Goal: Information Seeking & Learning: Learn about a topic

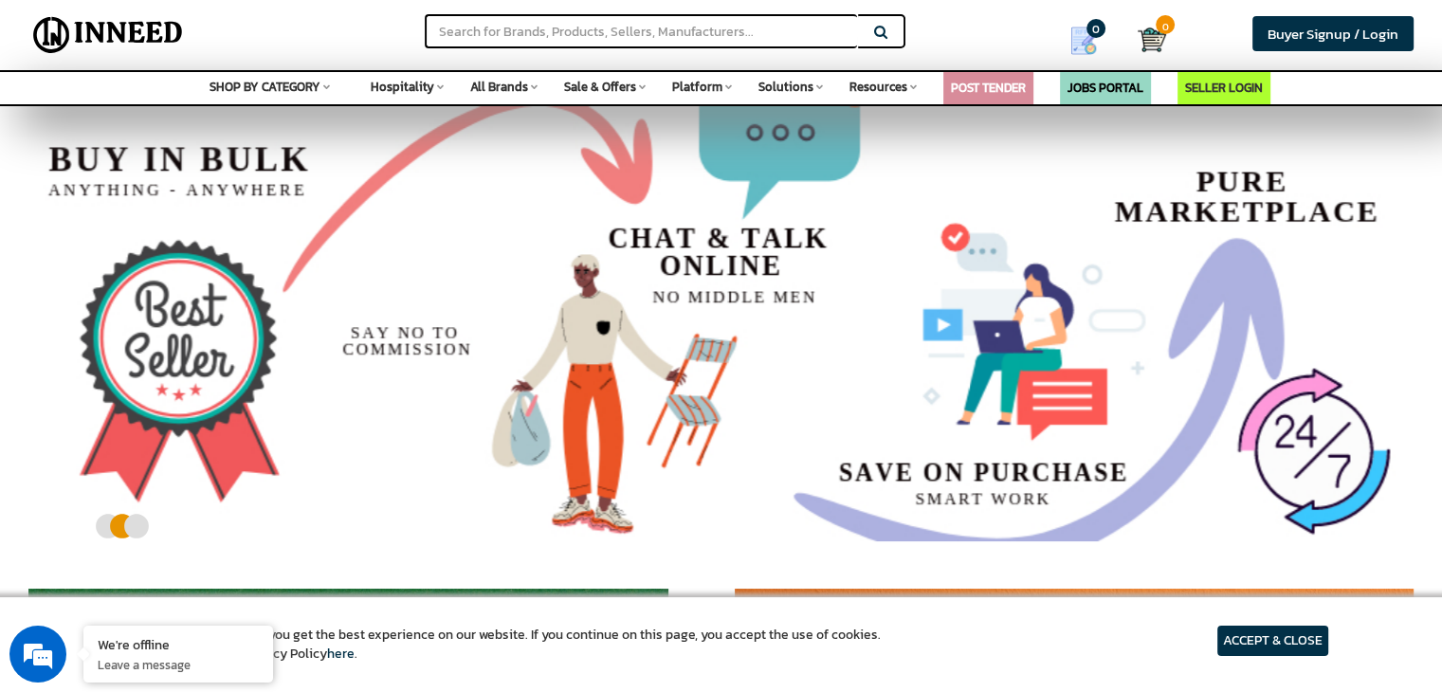
click at [255, 88] on span "SHOP BY CATEGORY" at bounding box center [264, 87] width 111 height 18
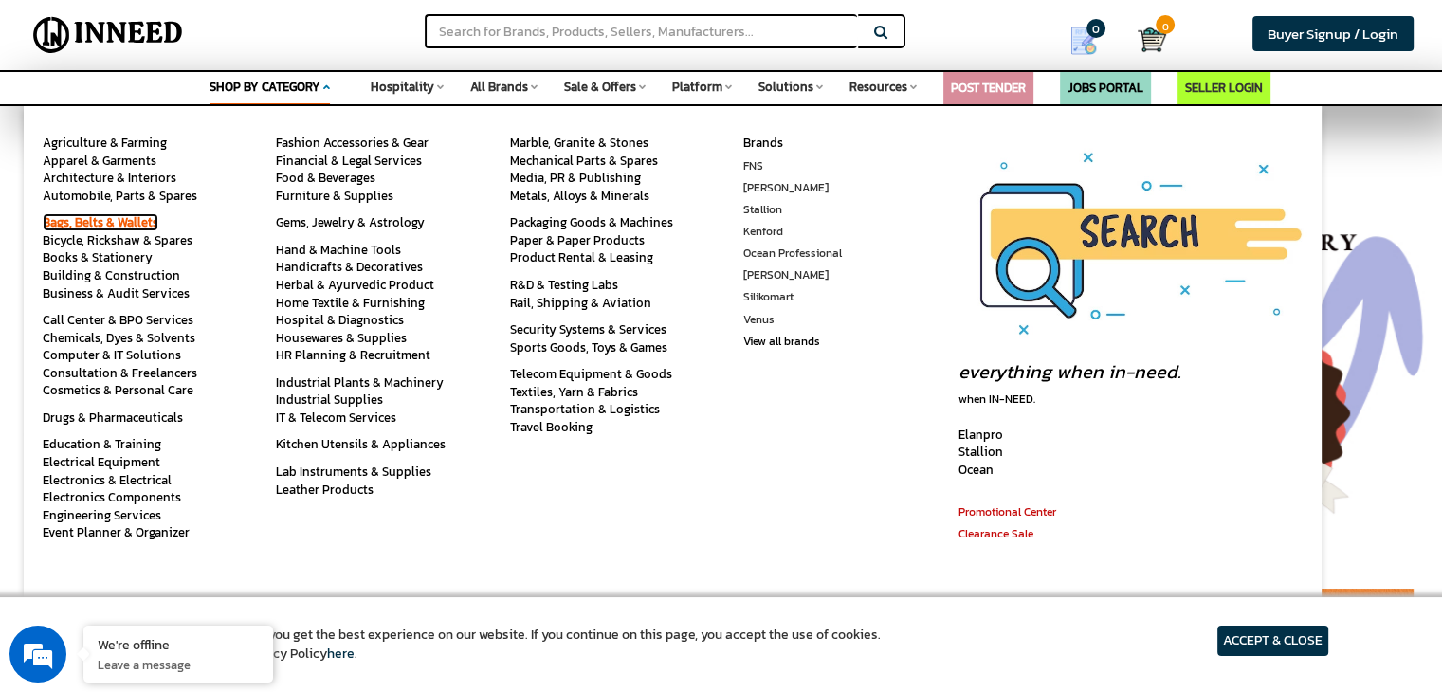
click at [130, 229] on link "Bags, Belts & Wallets" at bounding box center [101, 222] width 116 height 18
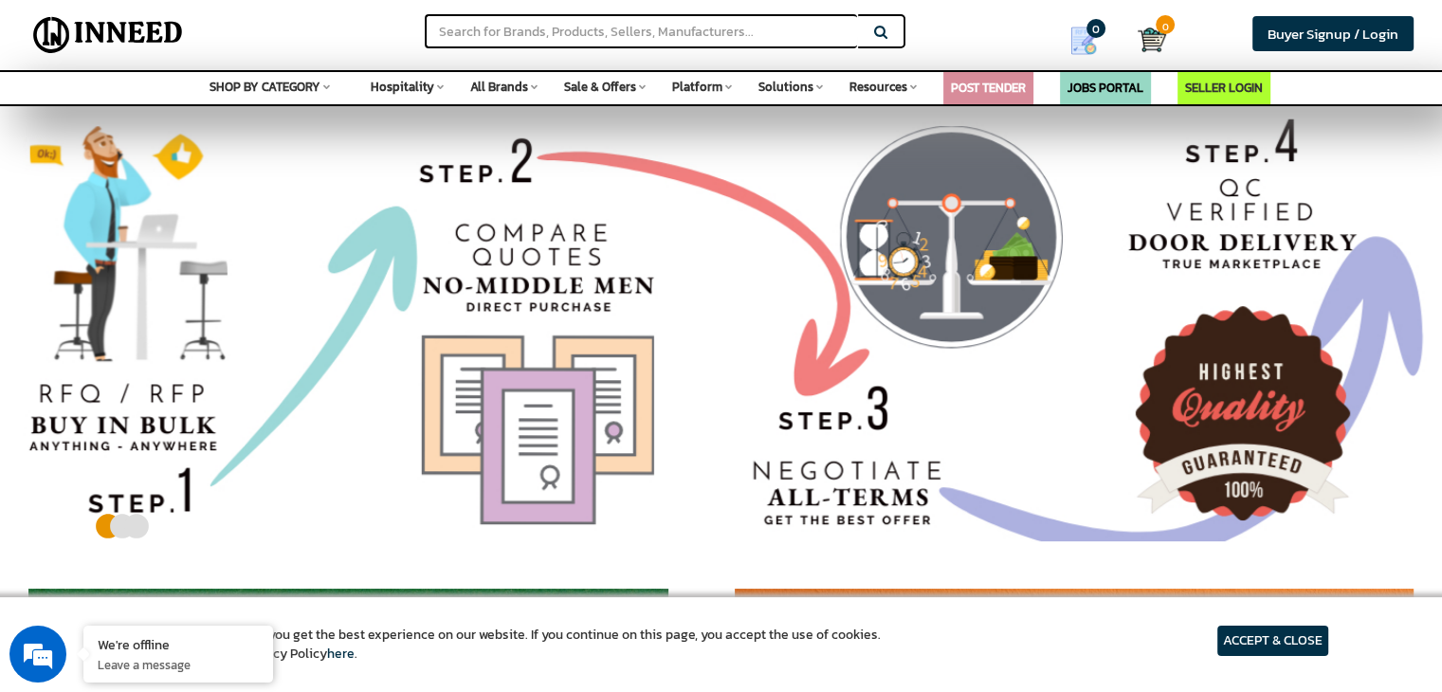
click at [307, 84] on span "SHOP BY CATEGORY" at bounding box center [264, 87] width 111 height 18
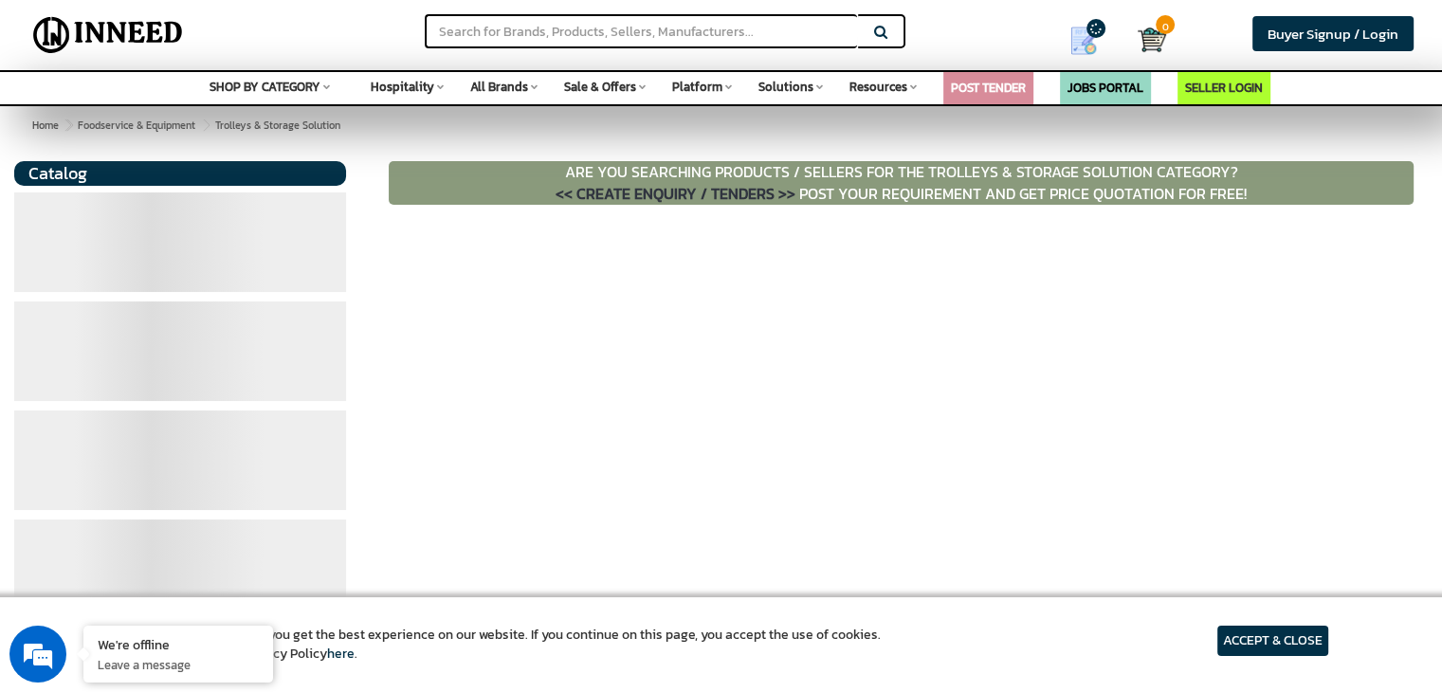
click at [305, 88] on span "SHOP BY CATEGORY" at bounding box center [264, 87] width 111 height 18
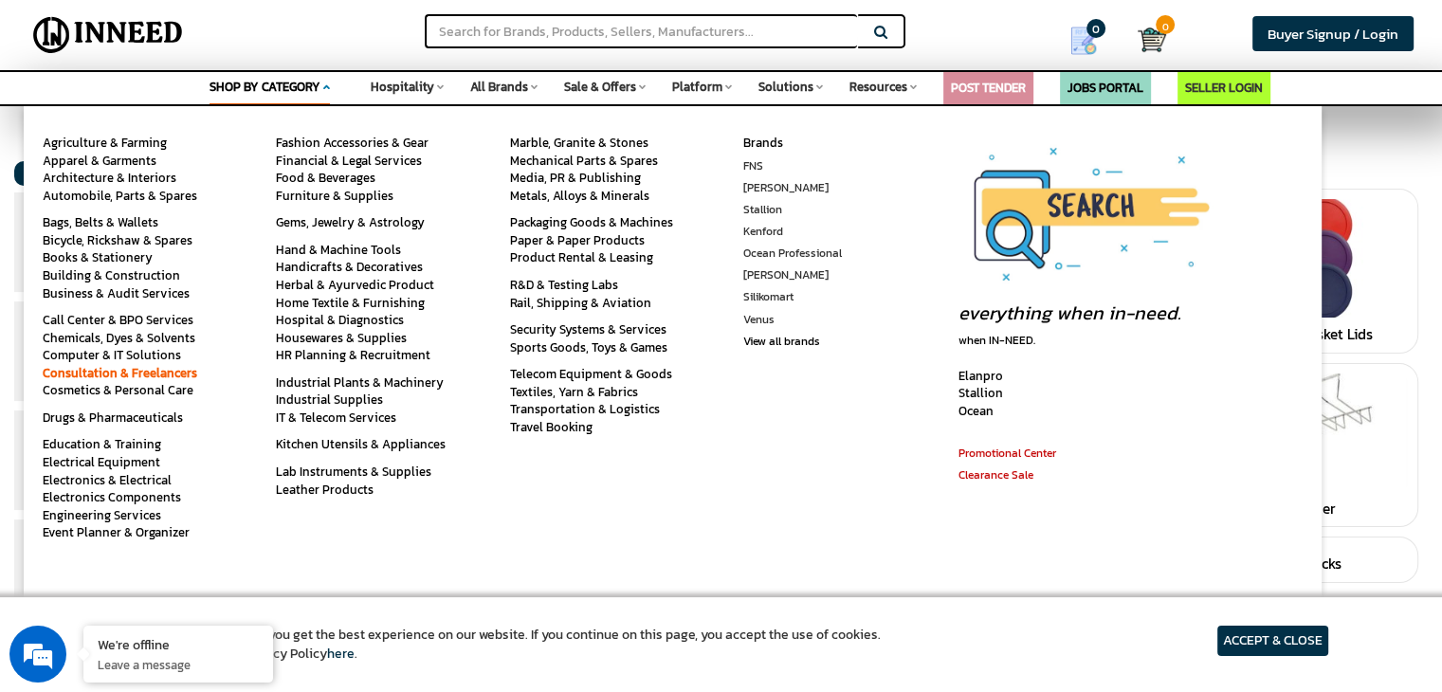
click at [152, 370] on link "Consultation & Freelancers" at bounding box center [120, 373] width 155 height 18
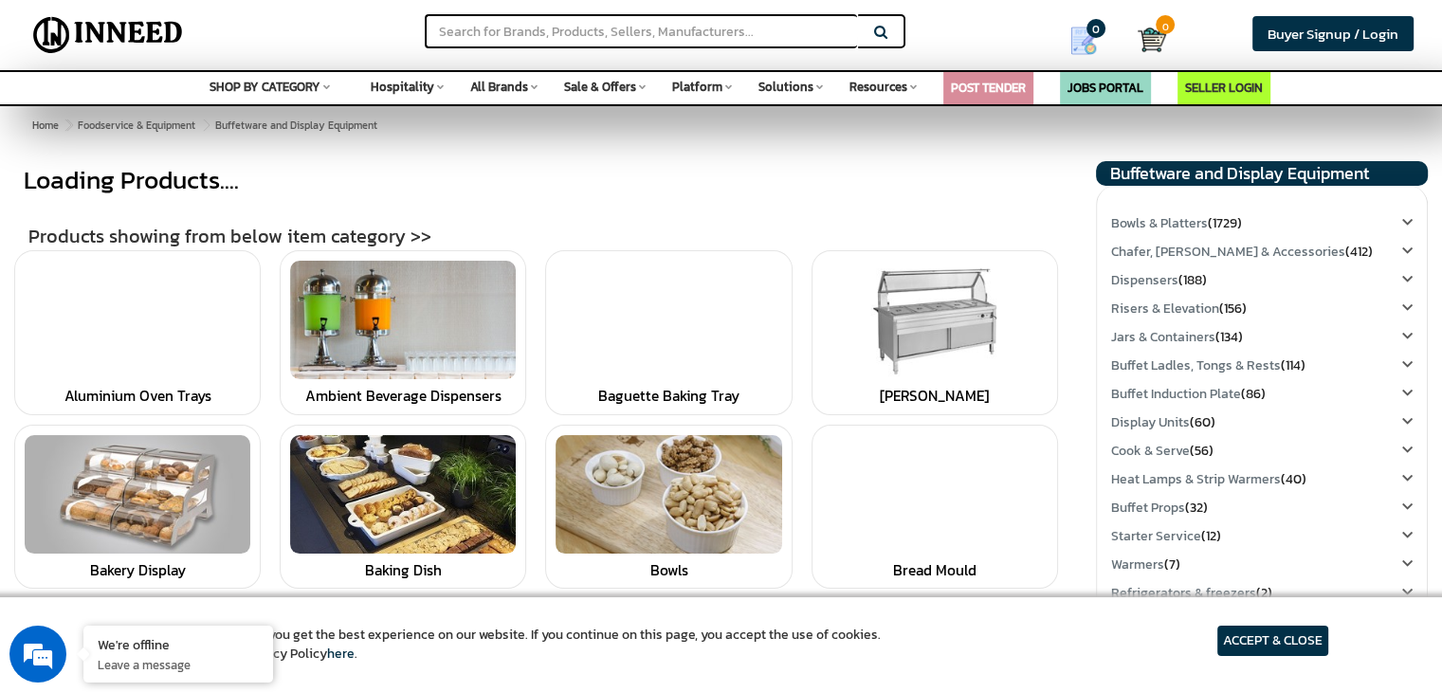
click at [282, 83] on span "SHOP BY CATEGORY" at bounding box center [264, 87] width 111 height 18
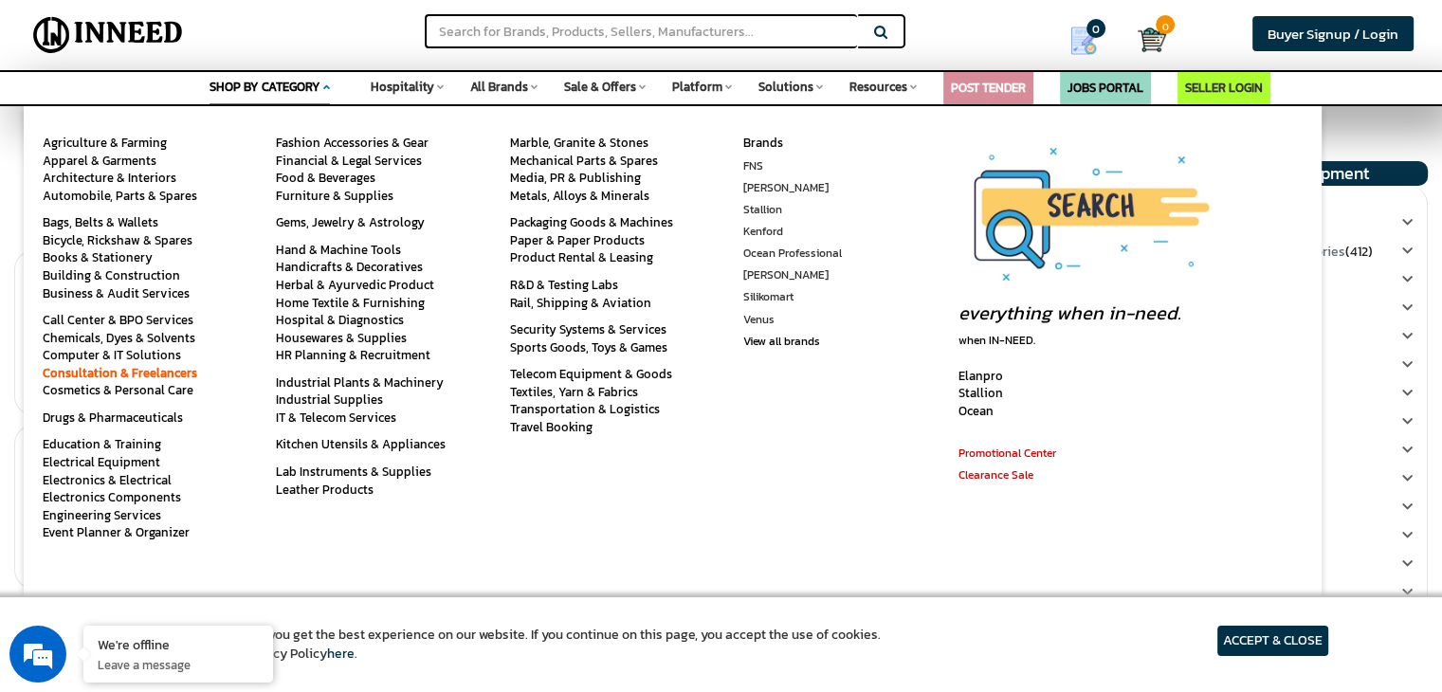
click at [65, 368] on link "Consultation & Freelancers" at bounding box center [120, 373] width 155 height 18
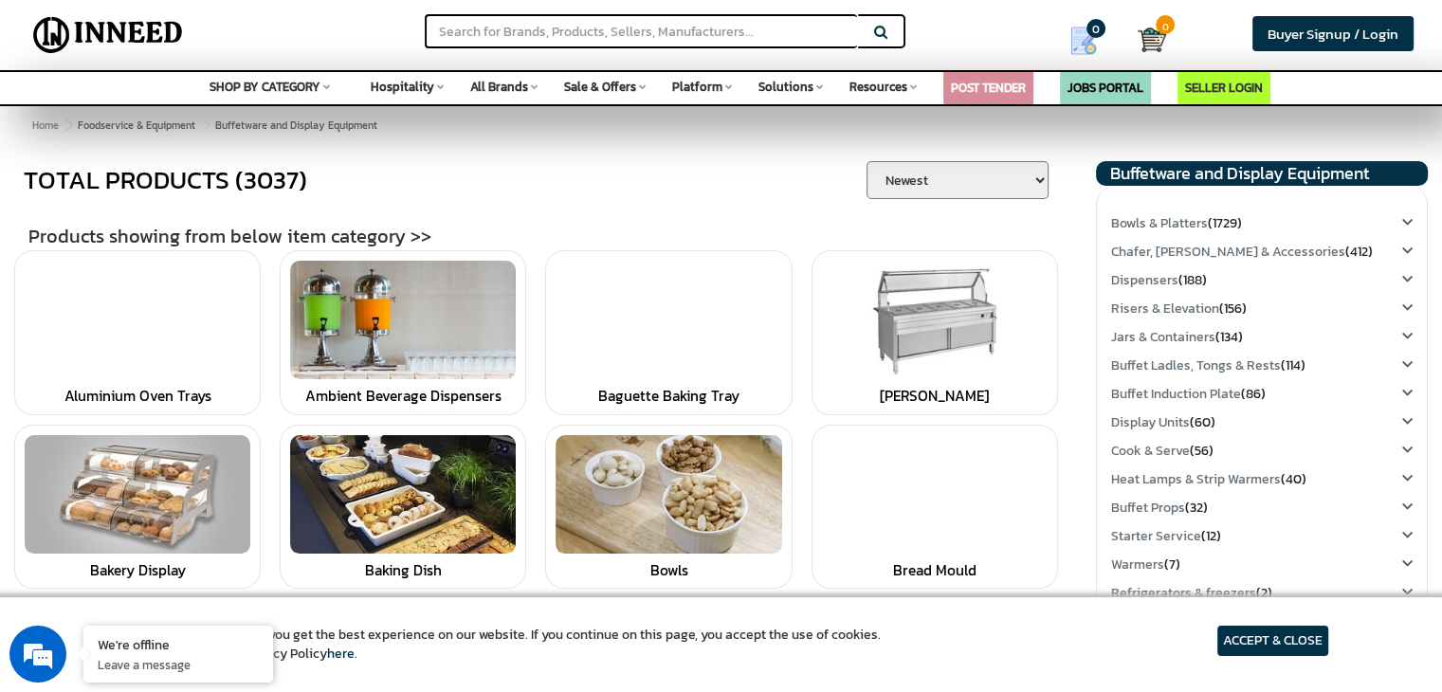
click at [43, 126] on link "Home" at bounding box center [45, 125] width 34 height 23
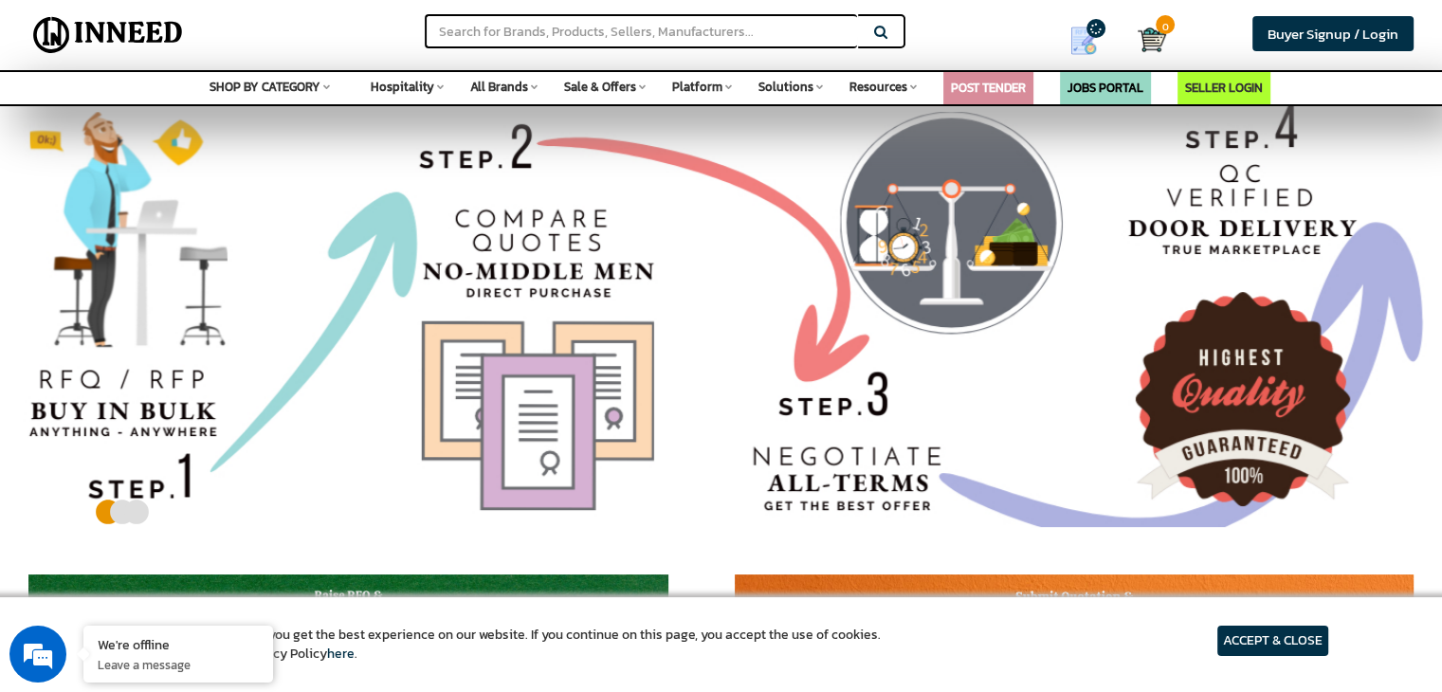
scroll to position [4, 0]
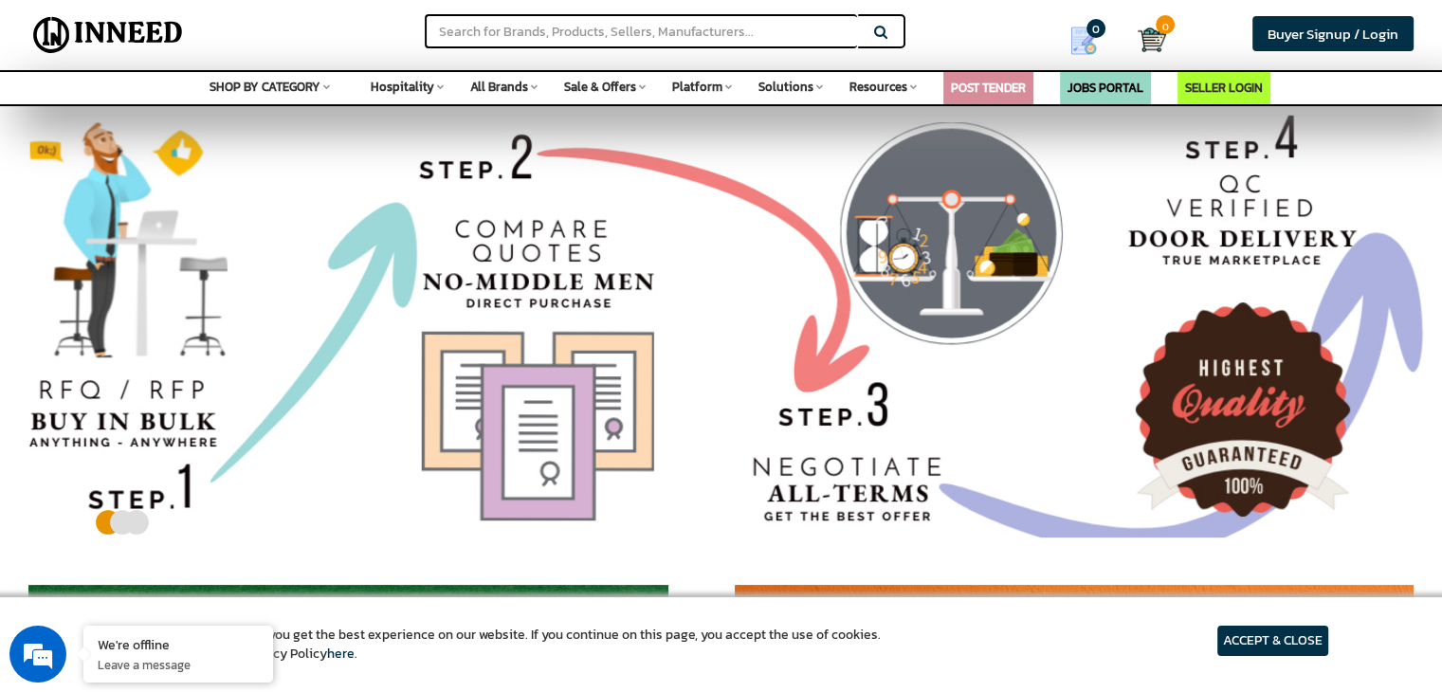
click at [434, 83] on span "Hospitality" at bounding box center [403, 87] width 64 height 18
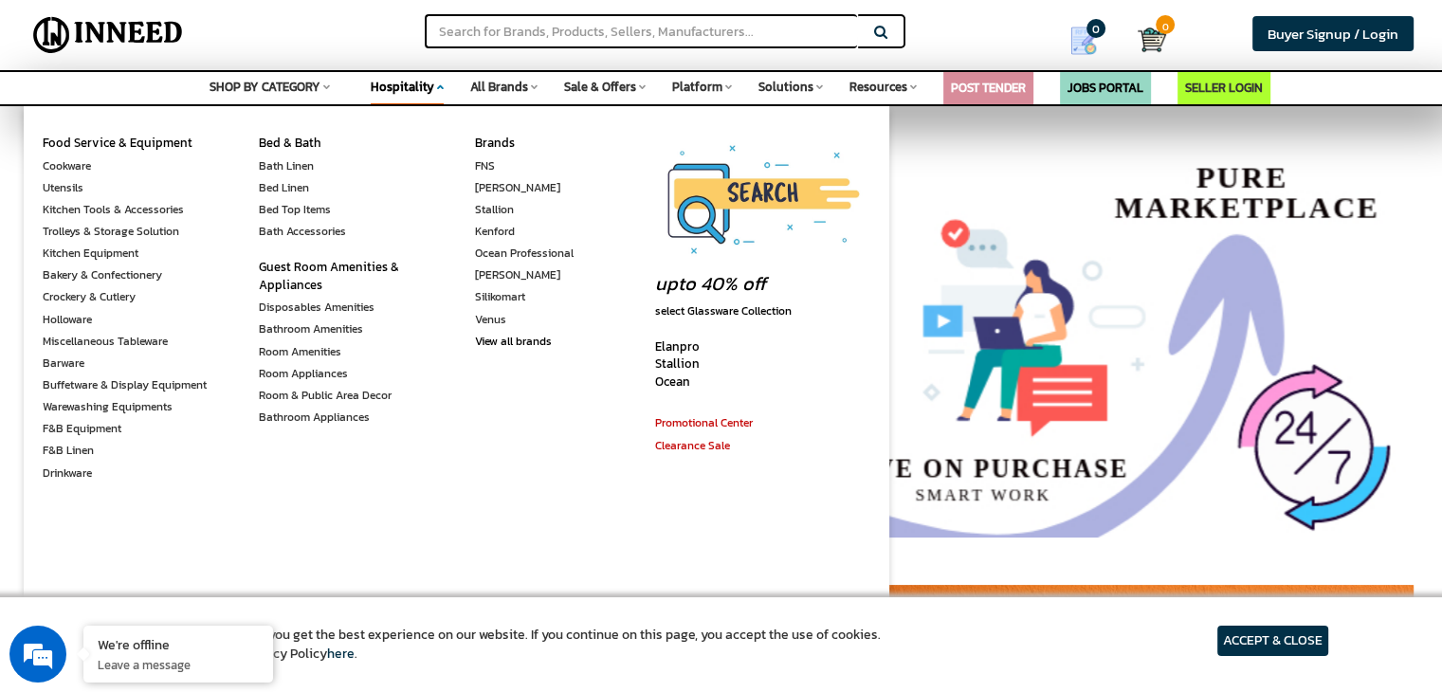
click at [434, 82] on span "Hospitality" at bounding box center [403, 87] width 64 height 18
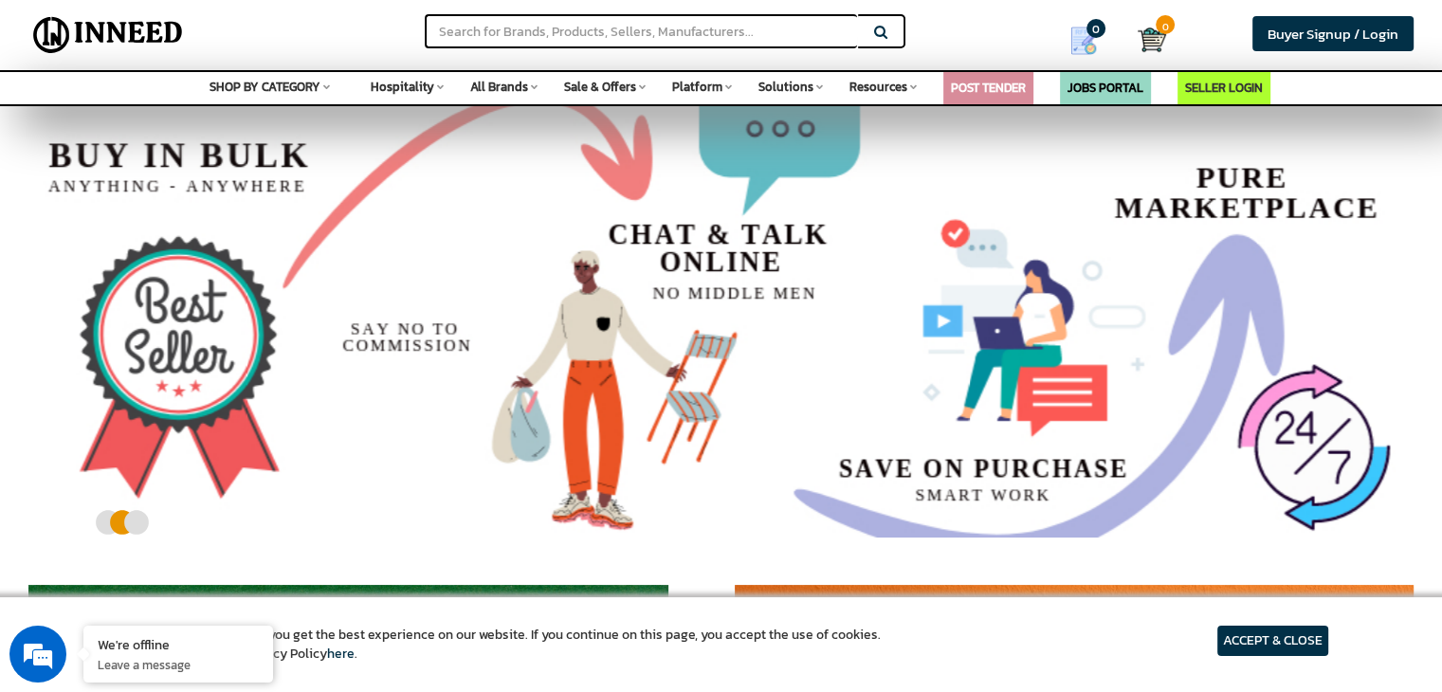
scroll to position [0, 0]
click at [504, 84] on span "All Brands" at bounding box center [499, 87] width 58 height 18
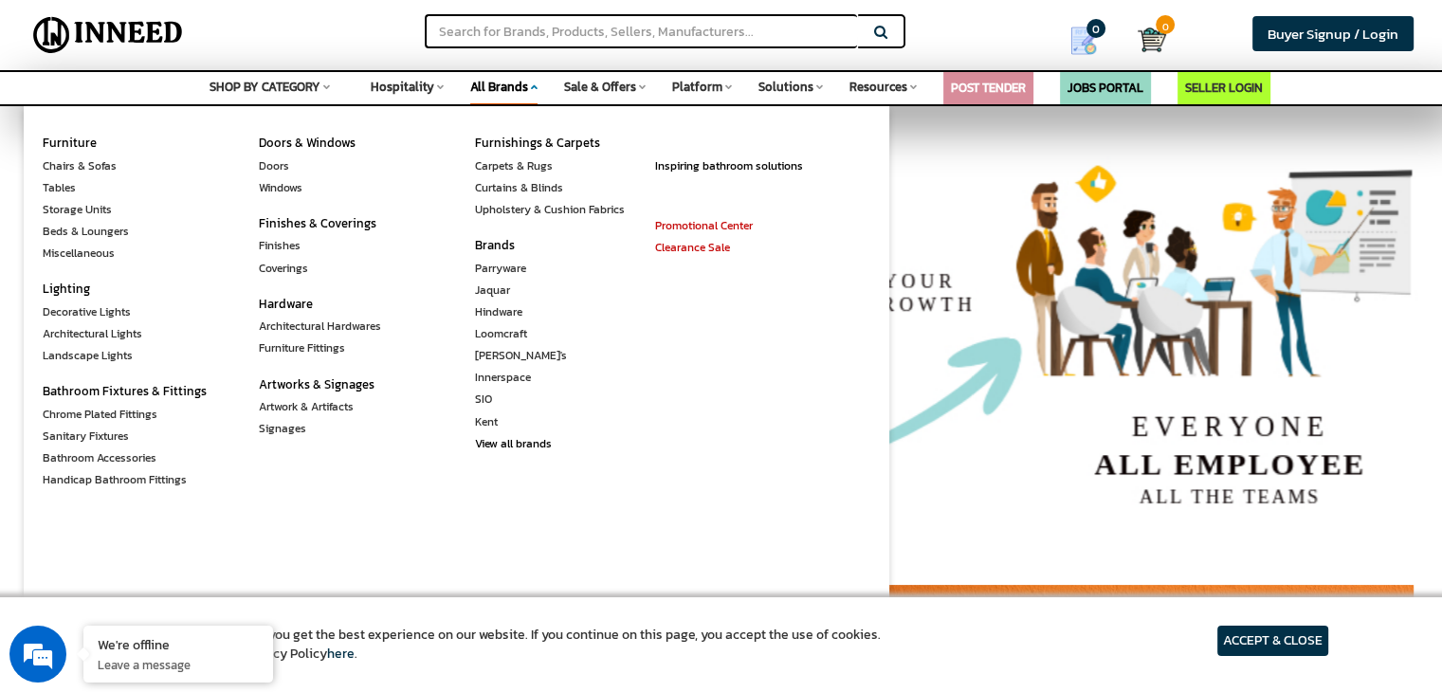
click at [601, 84] on span "Sale & Offers" at bounding box center [600, 87] width 72 height 18
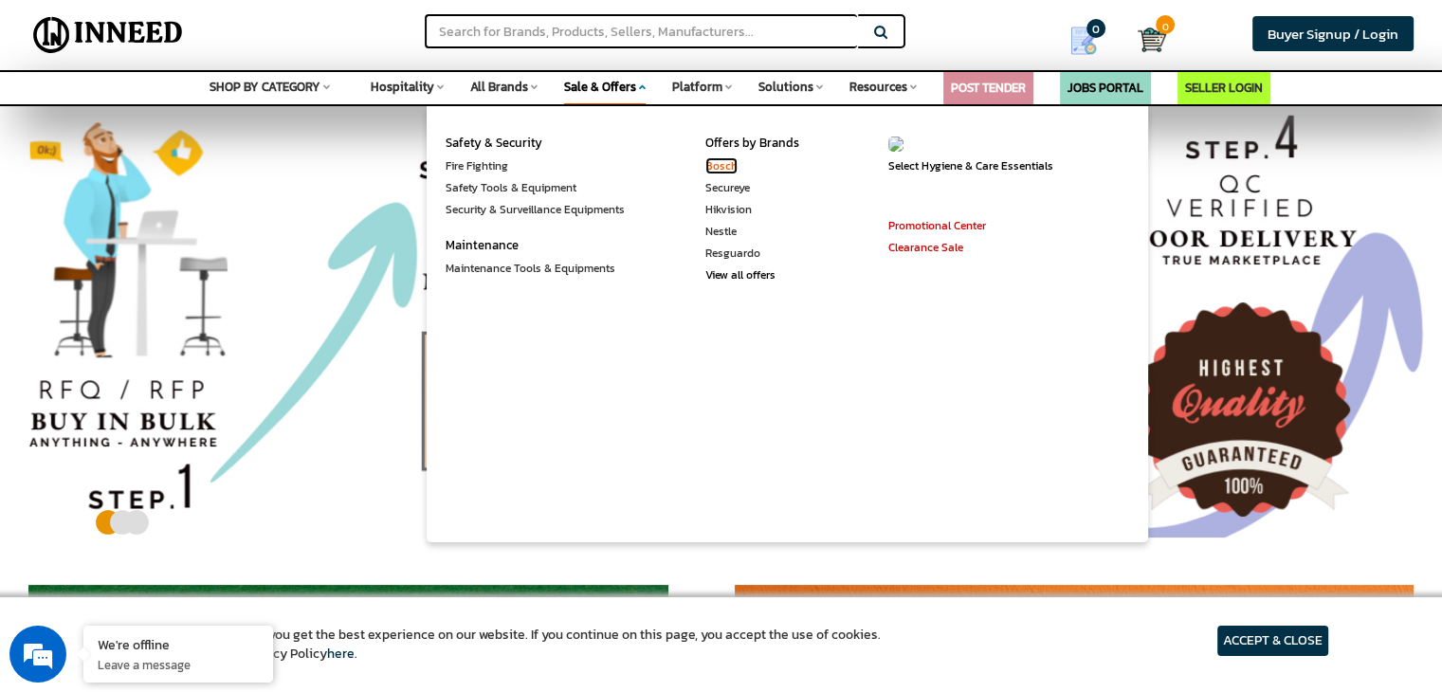
click at [719, 171] on link "Bosch" at bounding box center [721, 165] width 32 height 17
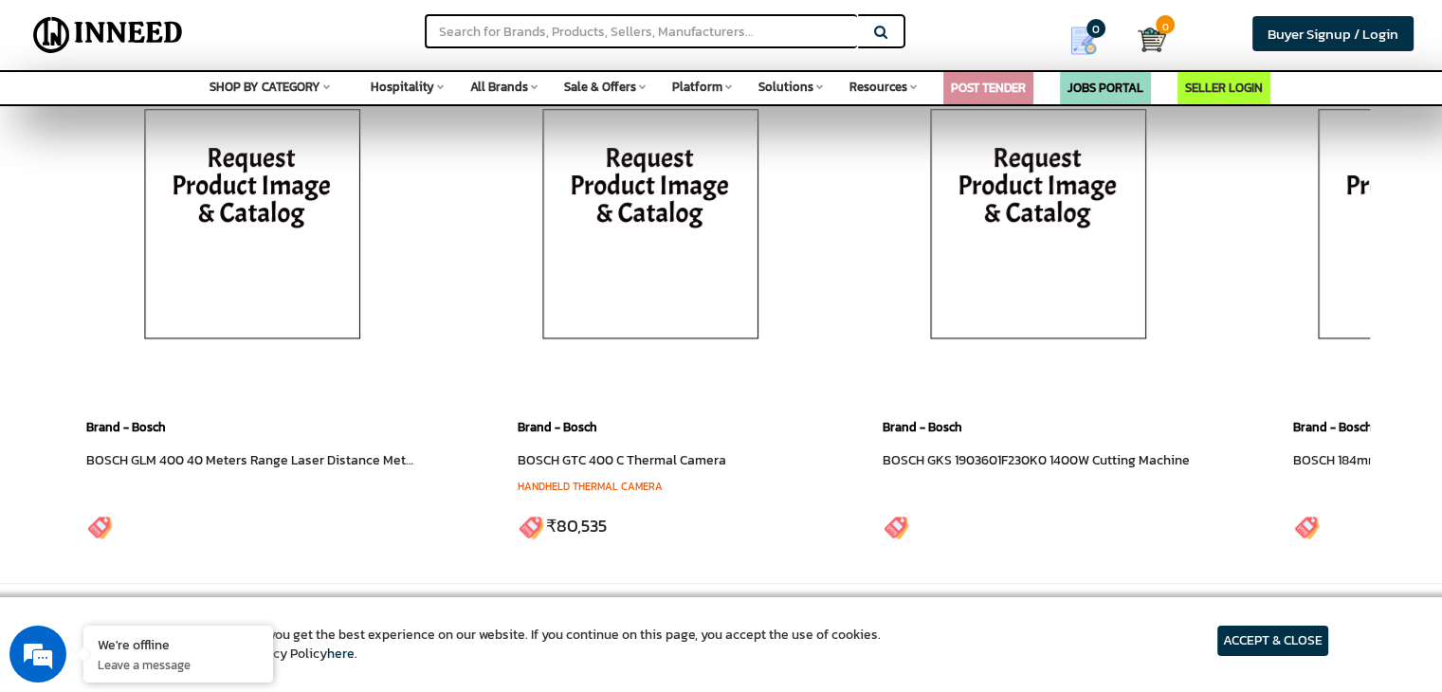
scroll to position [362, 0]
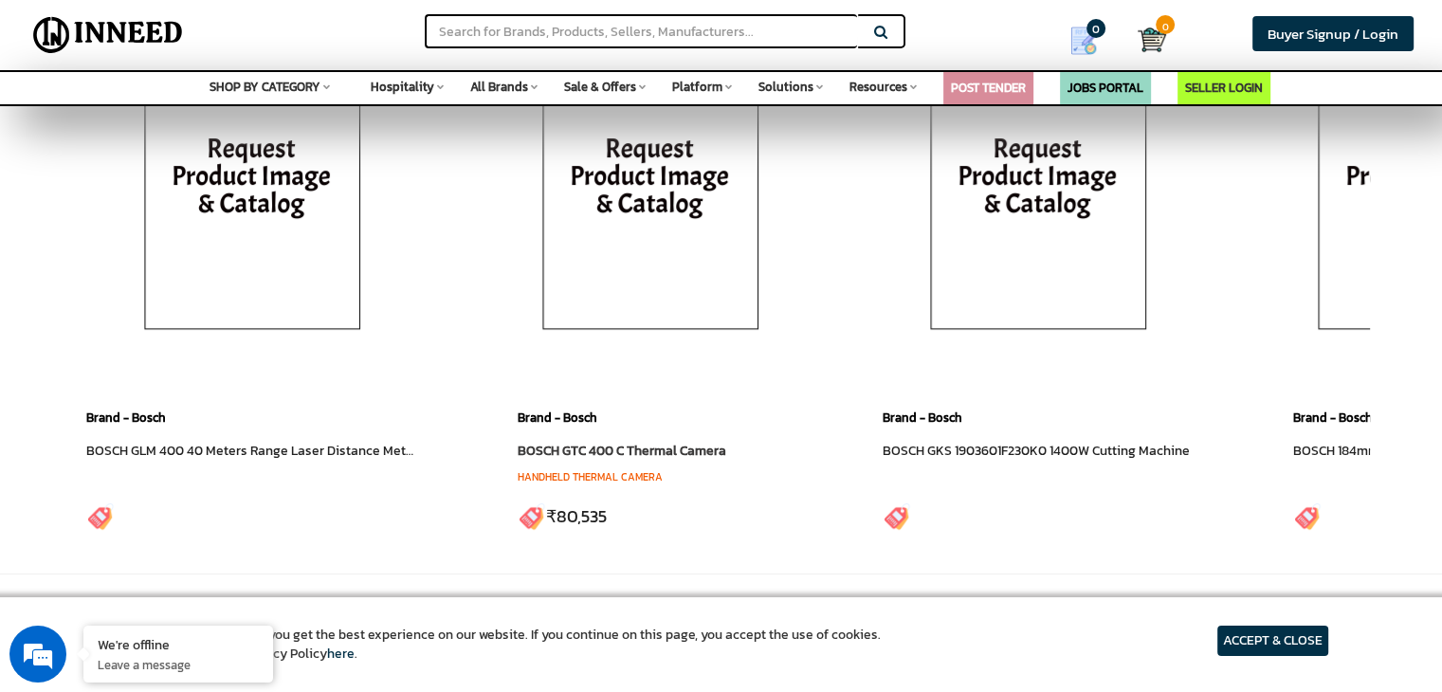
click at [646, 241] on img at bounding box center [650, 219] width 265 height 284
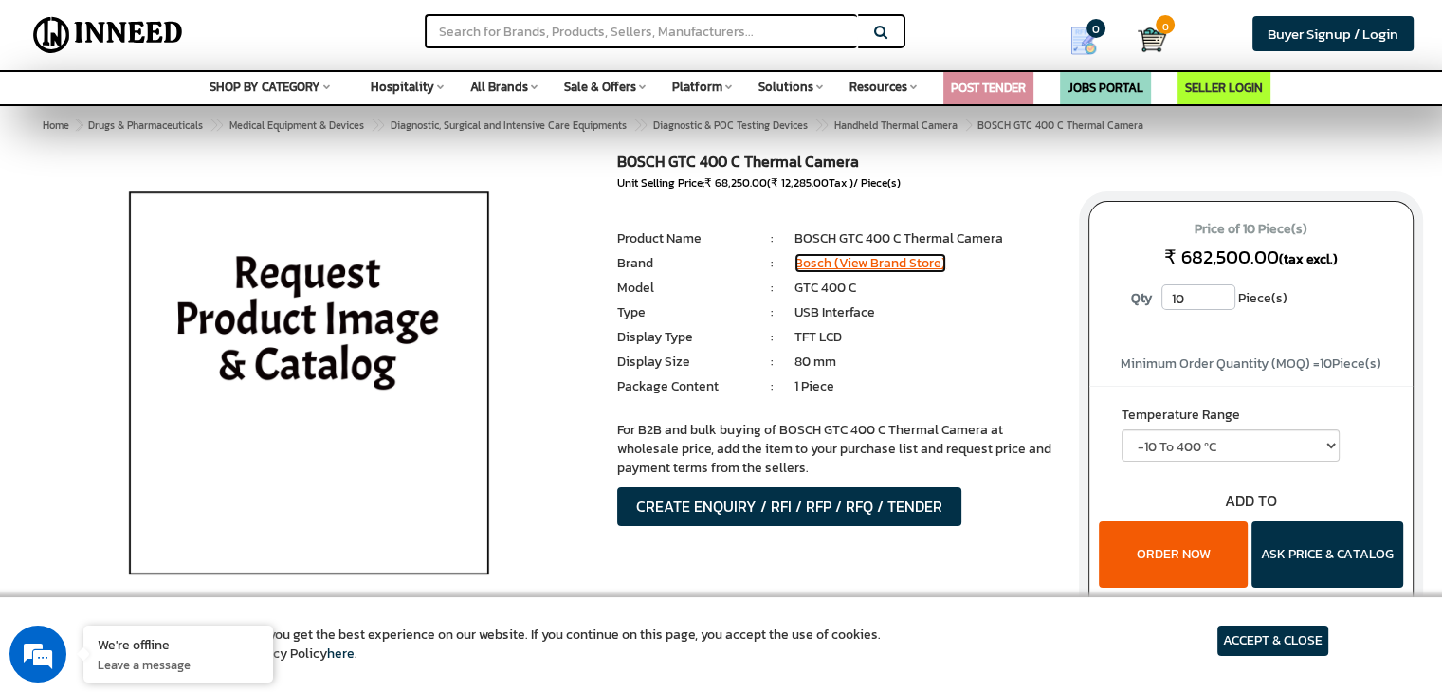
click at [907, 261] on link "Bosch (View Brand Store)" at bounding box center [870, 263] width 152 height 20
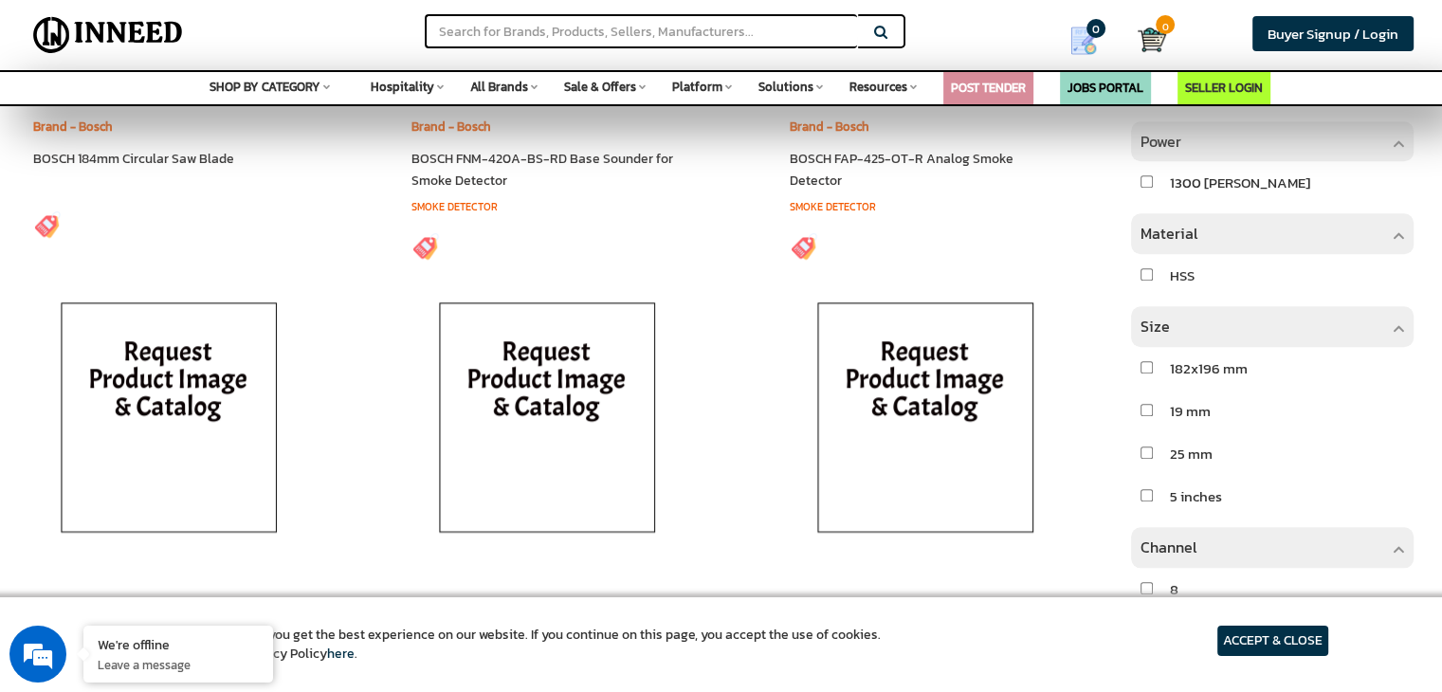
scroll to position [1755, 0]
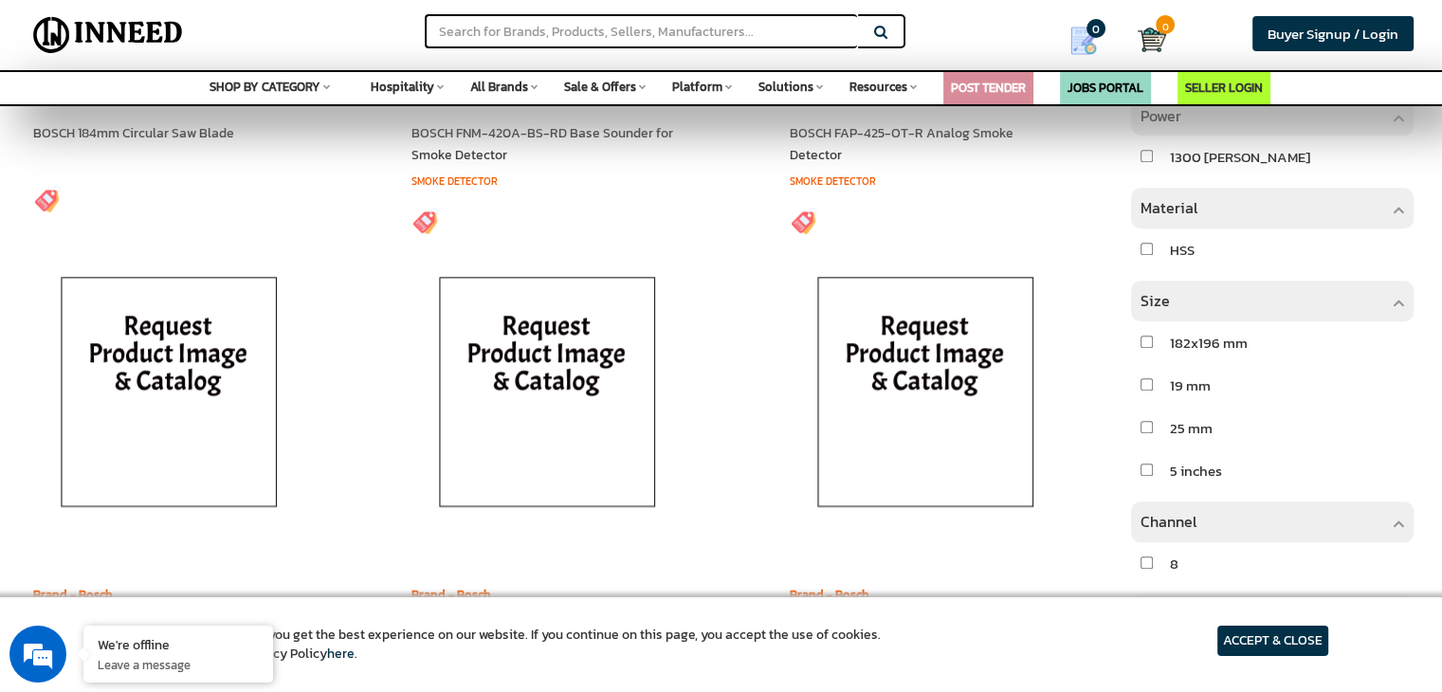
click at [1253, 649] on article "ACCEPT & CLOSE" at bounding box center [1272, 641] width 111 height 30
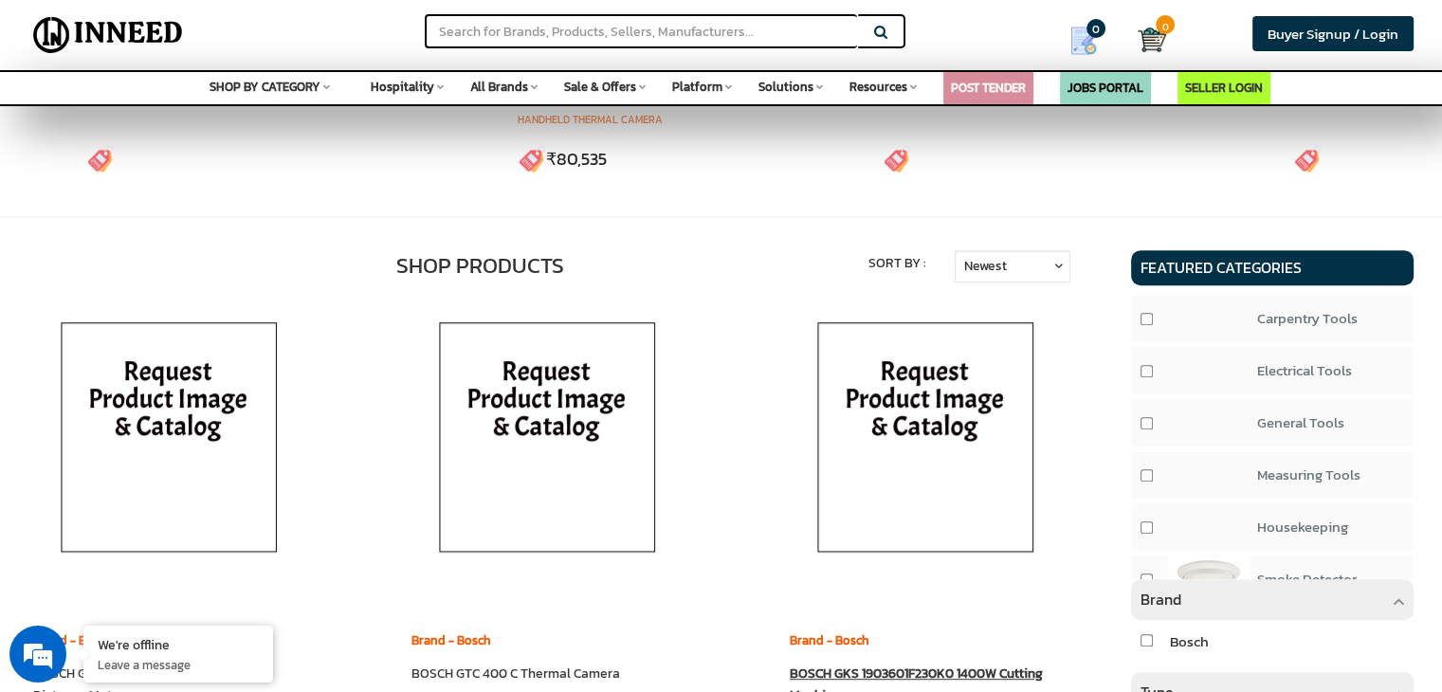
scroll to position [665, 0]
